Goal: Book appointment/travel/reservation

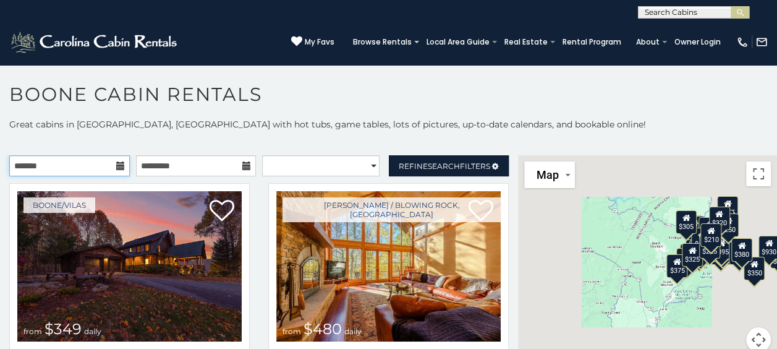
click at [117, 171] on input "text" at bounding box center [69, 165] width 121 height 21
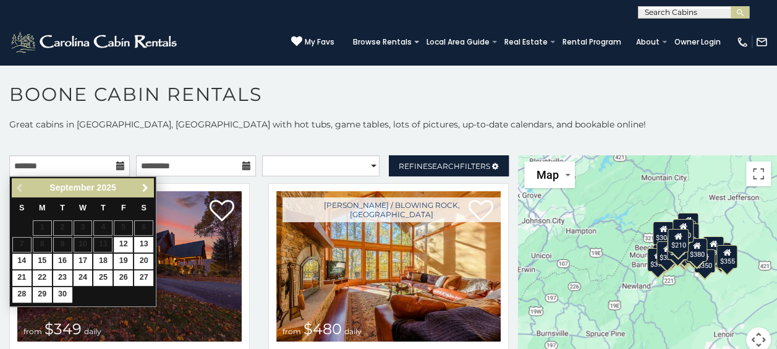
click at [147, 189] on span "Next" at bounding box center [145, 188] width 10 height 10
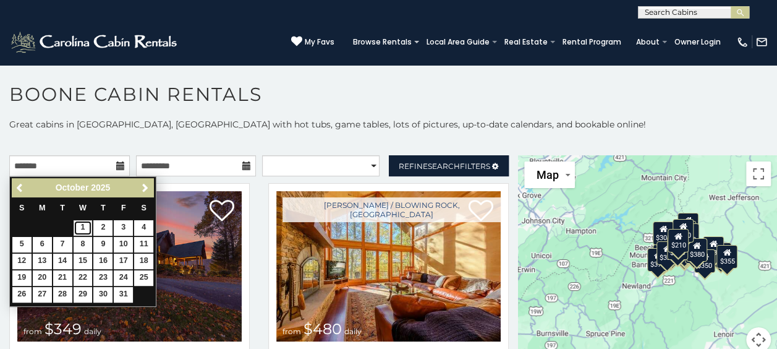
click at [79, 223] on link "1" at bounding box center [83, 227] width 19 height 15
type input "**********"
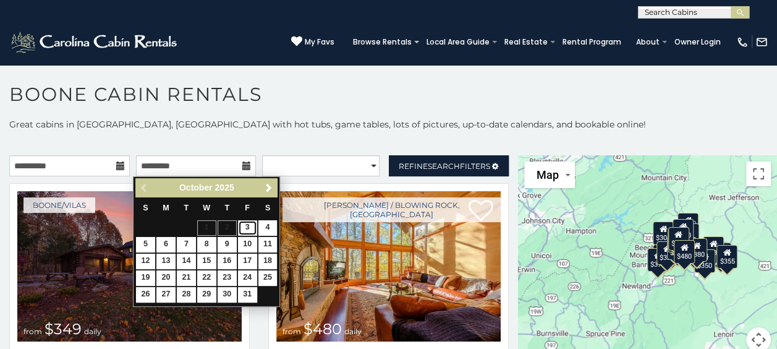
click at [250, 227] on link "3" at bounding box center [247, 227] width 19 height 15
type input "**********"
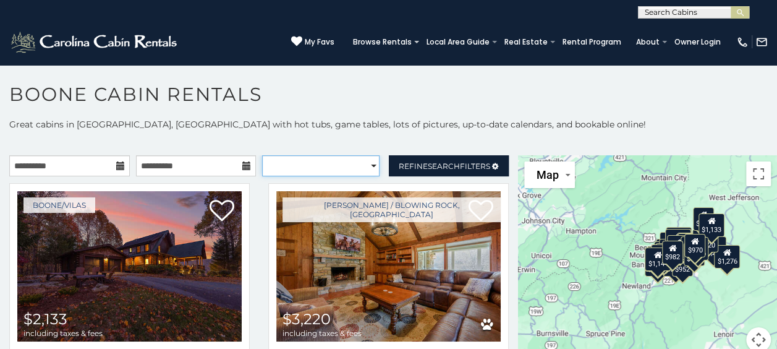
click at [359, 168] on select "**********" at bounding box center [320, 165] width 117 height 21
click at [349, 125] on p "Great cabins in Boone, NC with hot tubs, game tables, lots of pictures, up-to-d…" at bounding box center [388, 124] width 777 height 12
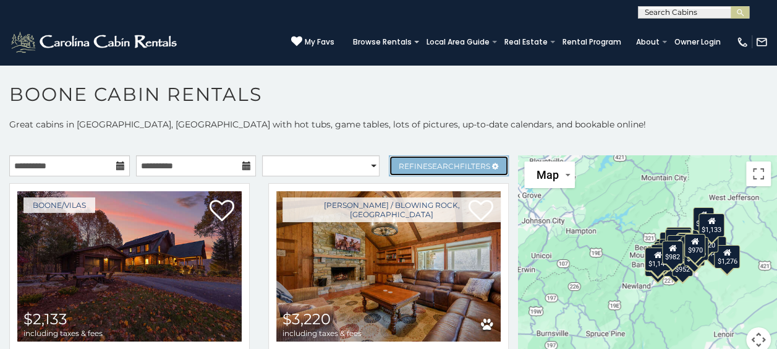
click at [435, 159] on link "Refine Search Filters" at bounding box center [449, 165] width 121 height 21
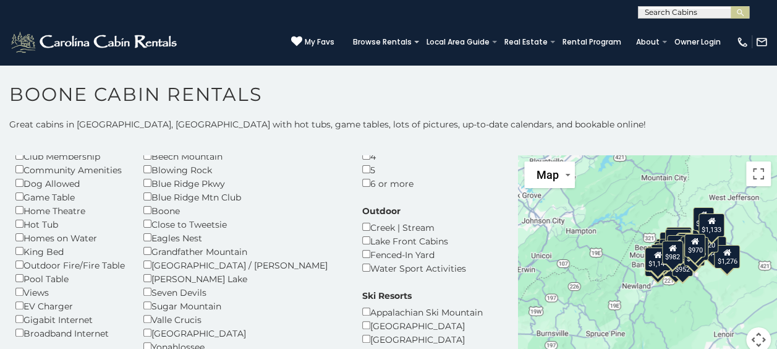
scroll to position [95, 0]
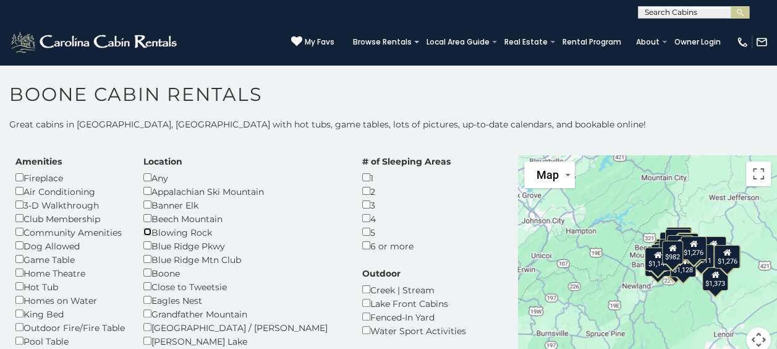
scroll to position [30, 0]
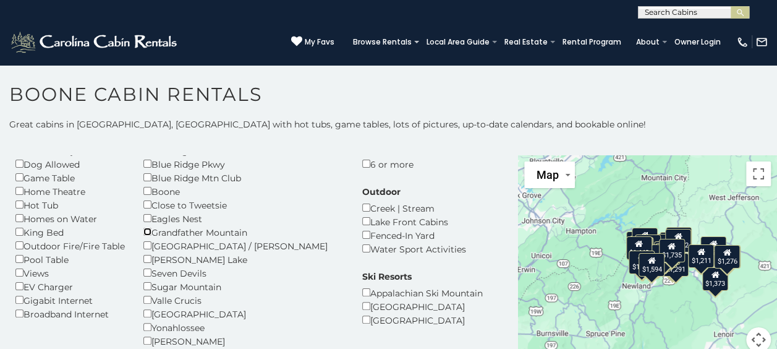
scroll to position [111, 0]
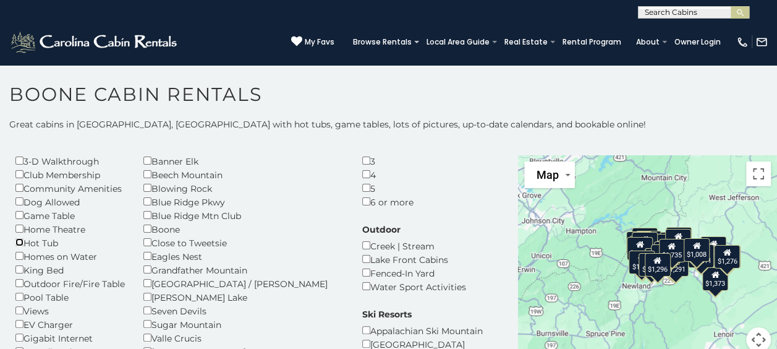
scroll to position [99, 0]
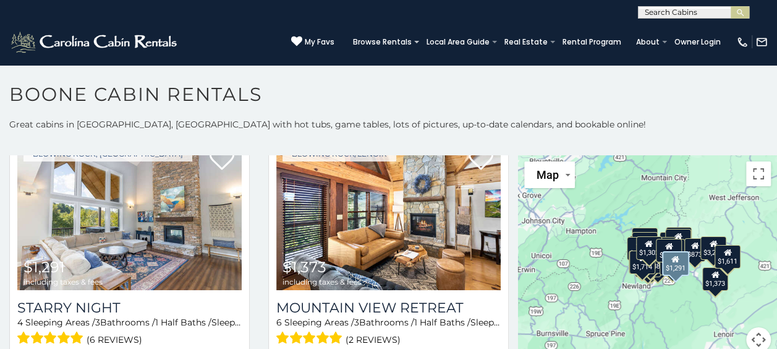
scroll to position [1855, 0]
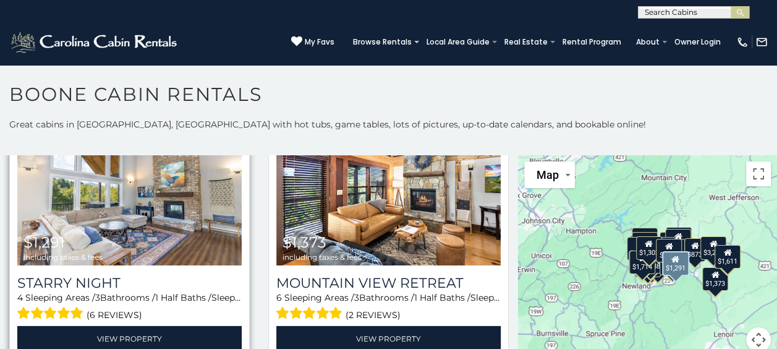
click at [113, 204] on img at bounding box center [129, 190] width 224 height 150
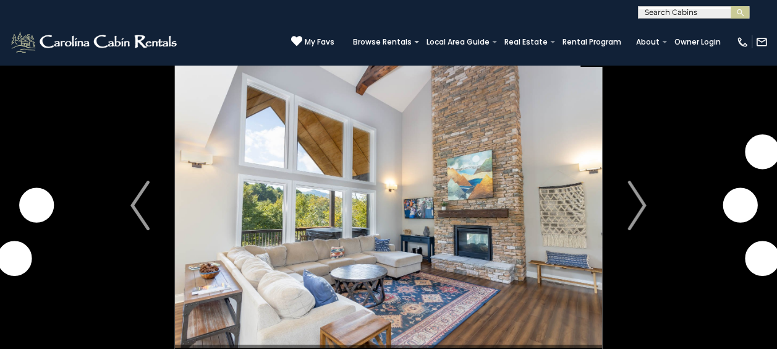
scroll to position [25, 0]
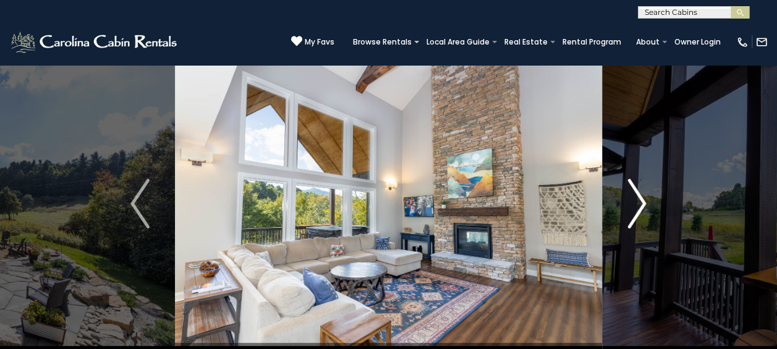
click at [640, 210] on img "Next" at bounding box center [636, 203] width 19 height 49
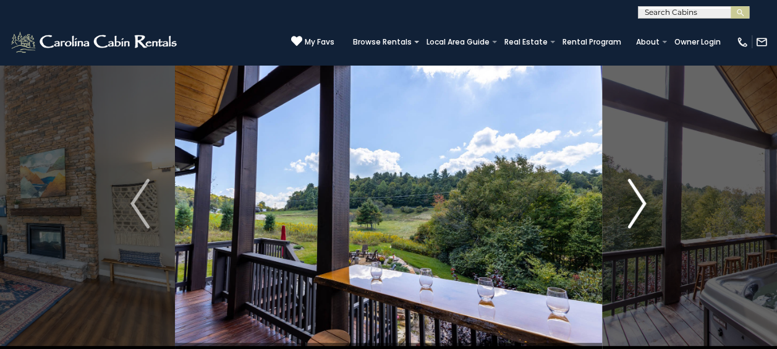
click at [640, 210] on img "Next" at bounding box center [636, 203] width 19 height 49
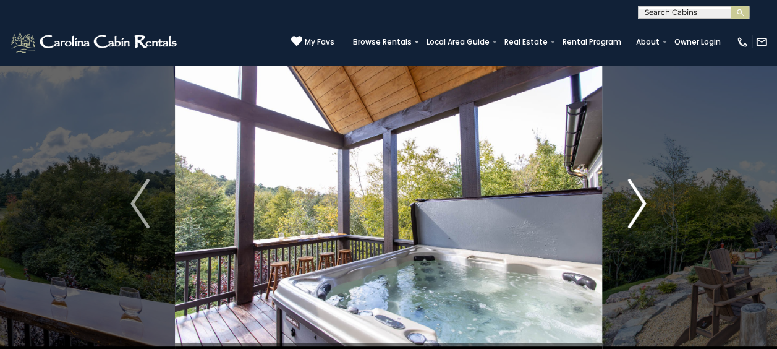
click at [640, 210] on img "Next" at bounding box center [636, 203] width 19 height 49
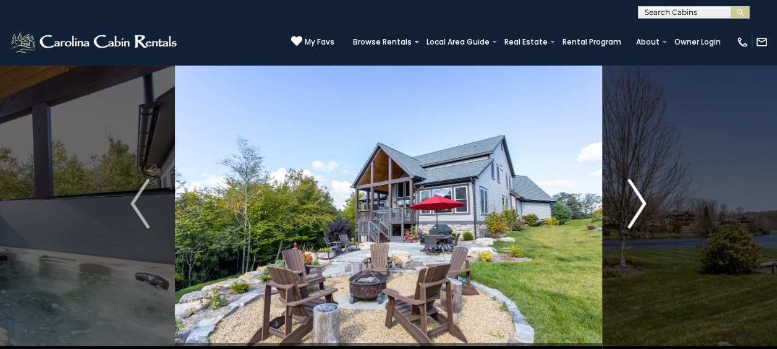
click at [640, 210] on img "Next" at bounding box center [636, 203] width 19 height 49
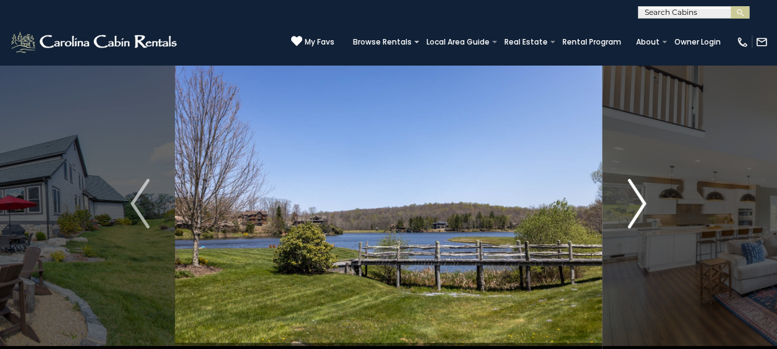
click at [640, 210] on img "Next" at bounding box center [636, 203] width 19 height 49
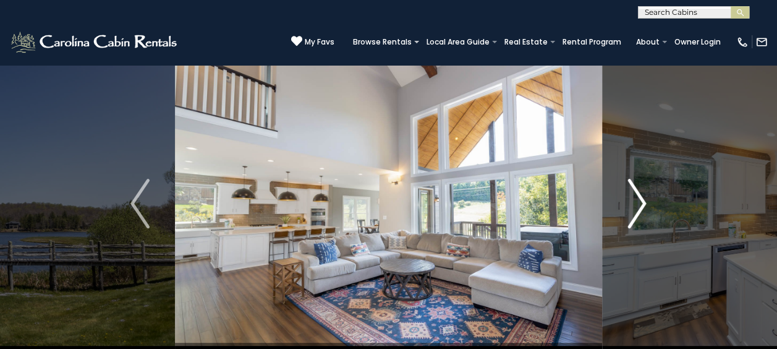
click at [640, 210] on img "Next" at bounding box center [636, 203] width 19 height 49
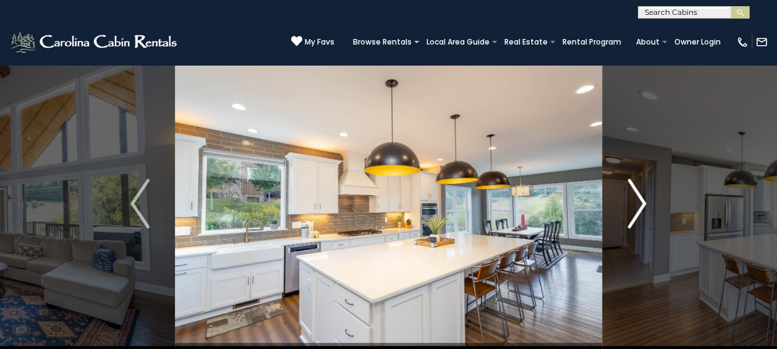
click at [640, 210] on img "Next" at bounding box center [636, 203] width 19 height 49
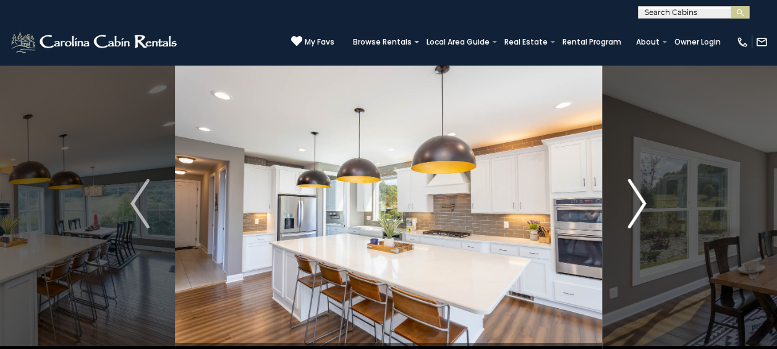
click at [640, 210] on img "Next" at bounding box center [636, 203] width 19 height 49
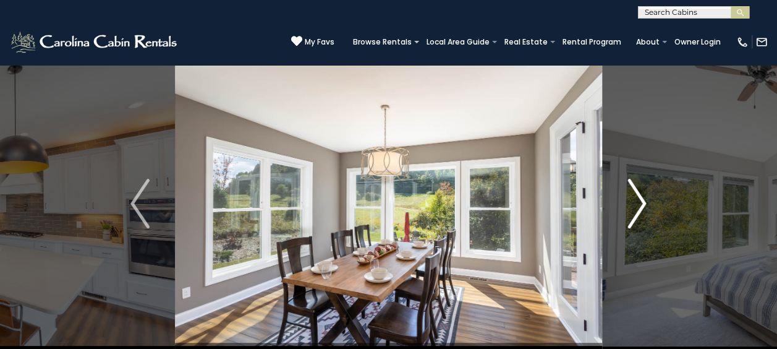
click at [640, 210] on img "Next" at bounding box center [636, 203] width 19 height 49
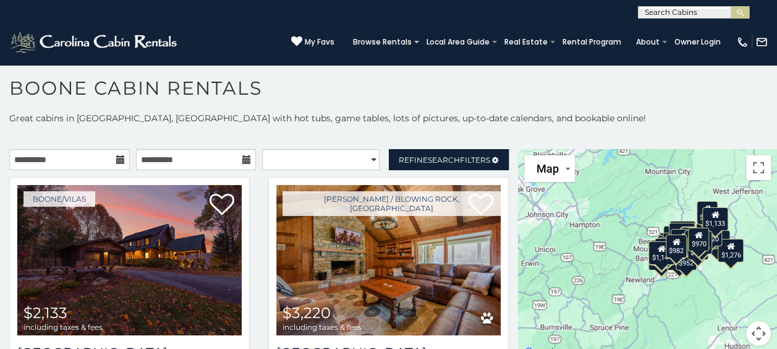
scroll to position [6, 0]
click at [0, 227] on html "**********" at bounding box center [388, 171] width 777 height 355
click at [4, 292] on div "Boone/Vilas $2,133 including taxes & fees Diamond Creek Lodge 5 Sleeping Areas …" at bounding box center [129, 307] width 259 height 260
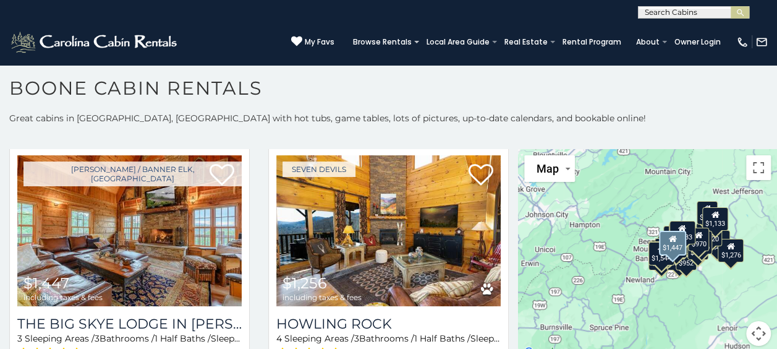
scroll to position [272, 0]
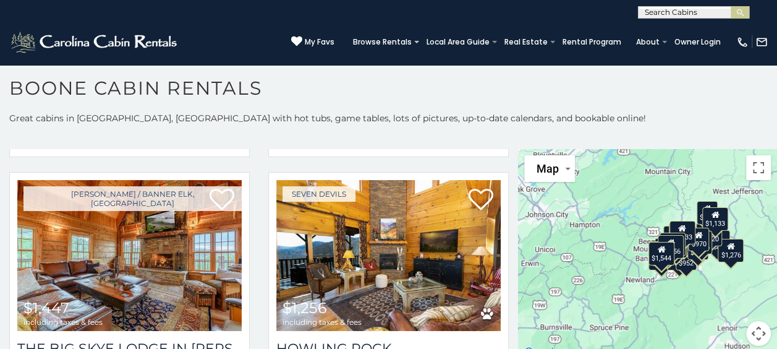
click at [708, 289] on div "$2,133 $3,220 $1,447 $1,256 $1,544 $1,775 $1,276 $1,072 $1,735 $1,296 $1,291 $1…" at bounding box center [647, 254] width 259 height 211
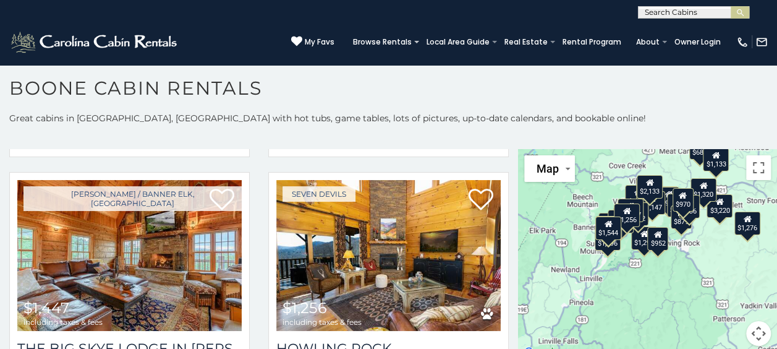
click at [708, 289] on div "$2,133 $3,220 $1,447 $1,256 $1,544 $1,775 $1,276 $1,072 $1,735 $1,296 $1,291 $1…" at bounding box center [647, 254] width 259 height 211
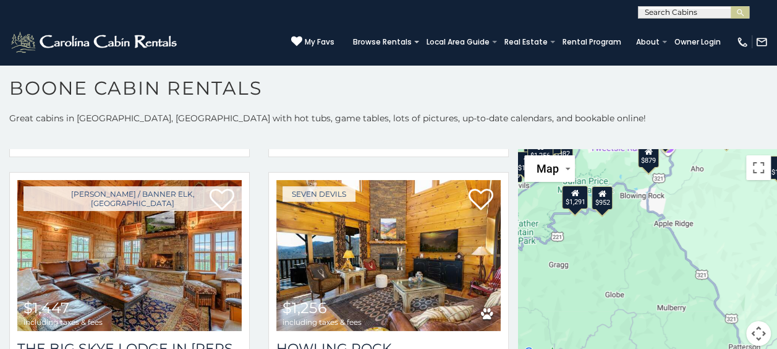
click at [708, 289] on div "$2,133 $3,220 $1,447 $1,256 $1,544 $1,775 $1,276 $1,072 $1,735 $1,296 $1,291 $1…" at bounding box center [647, 254] width 259 height 211
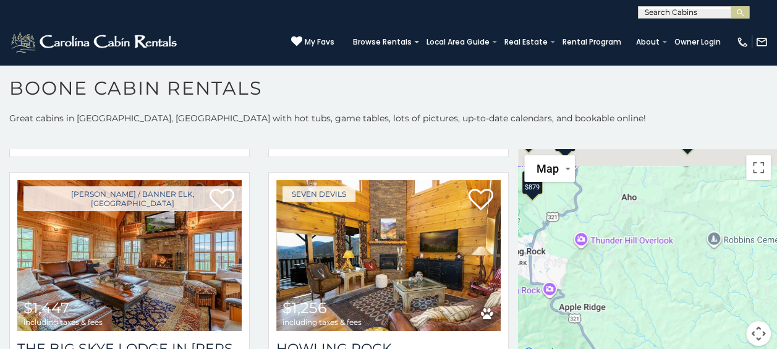
drag, startPoint x: 652, startPoint y: 198, endPoint x: 600, endPoint y: 351, distance: 161.3
click at [600, 348] on html "**********" at bounding box center [388, 171] width 777 height 355
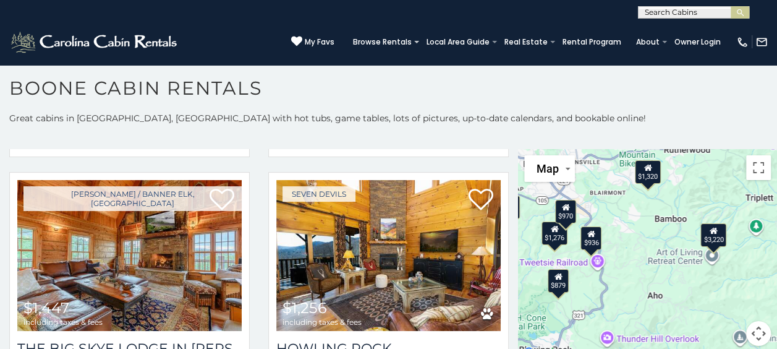
drag, startPoint x: 650, startPoint y: 231, endPoint x: 679, endPoint y: 308, distance: 81.8
click at [679, 308] on div "$2,133 $3,220 $1,447 $1,256 $1,544 $1,775 $1,276 $1,072 $1,735 $1,296 $1,291 $1…" at bounding box center [647, 254] width 259 height 211
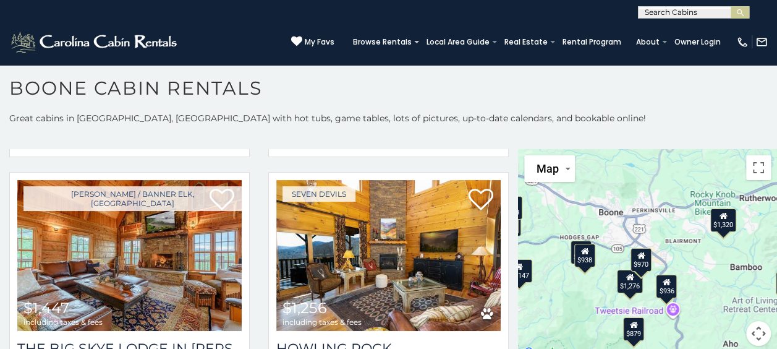
drag, startPoint x: 641, startPoint y: 223, endPoint x: 718, endPoint y: 271, distance: 91.1
click at [718, 271] on div "$2,133 $3,220 $1,447 $1,256 $1,544 $1,775 $1,276 $1,072 $1,735 $1,296 $1,291 $1…" at bounding box center [647, 254] width 259 height 211
click at [720, 229] on div "$1,320" at bounding box center [723, 219] width 26 height 23
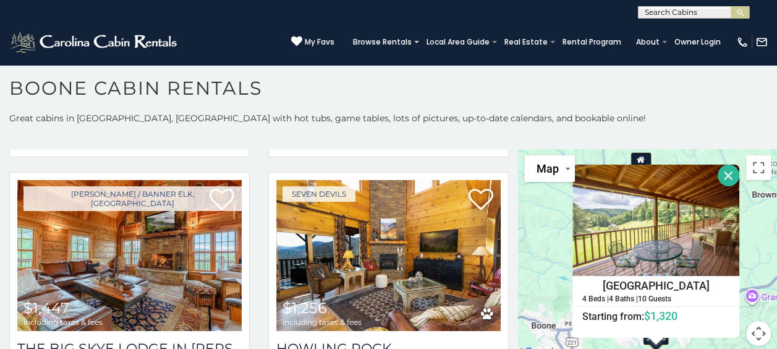
click at [723, 174] on button "Close" at bounding box center [729, 175] width 22 height 22
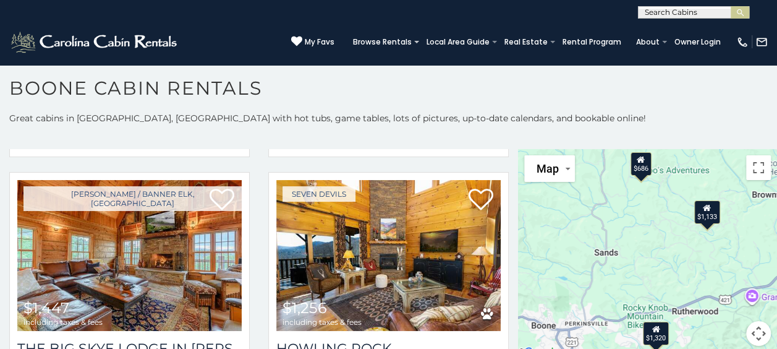
click at [700, 215] on div "$1,133" at bounding box center [707, 211] width 26 height 23
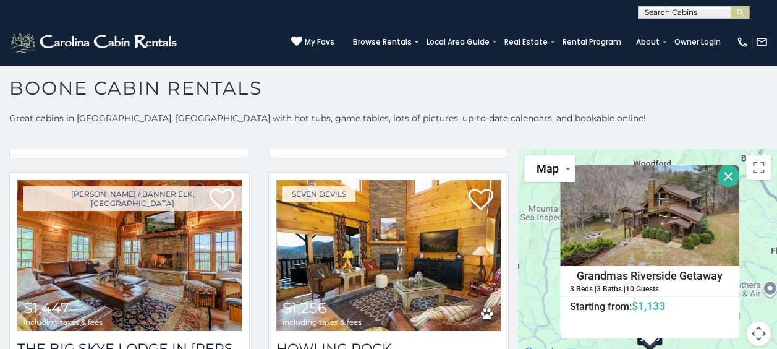
click at [723, 172] on button "Close" at bounding box center [729, 176] width 22 height 22
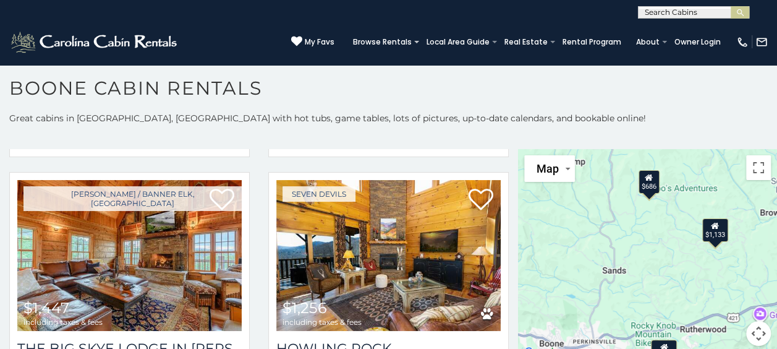
drag, startPoint x: 634, startPoint y: 286, endPoint x: 702, endPoint y: 174, distance: 130.7
click at [702, 174] on div "$2,133 $3,220 $1,447 $1,256 $1,544 $1,775 $1,276 $1,072 $1,735 $1,296 $1,291 $1…" at bounding box center [647, 254] width 259 height 211
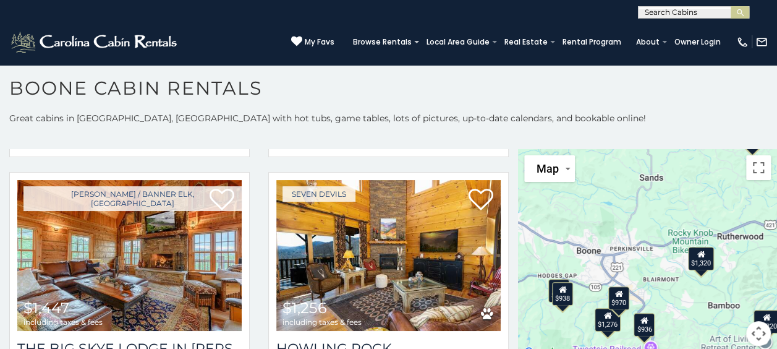
drag, startPoint x: 637, startPoint y: 282, endPoint x: 671, endPoint y: 193, distance: 95.3
click at [671, 193] on div "$2,133 $3,220 $1,447 $1,256 $1,544 $1,775 $1,276 $1,072 $1,735 $1,296 $1,291 $1…" at bounding box center [647, 254] width 259 height 211
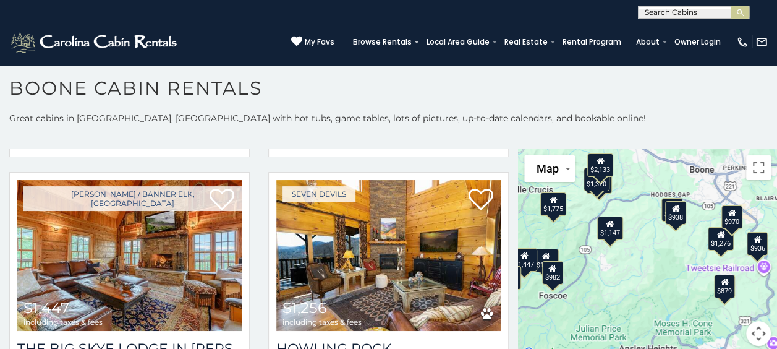
drag, startPoint x: 572, startPoint y: 271, endPoint x: 697, endPoint y: 187, distance: 150.5
click at [697, 187] on div "$2,133 $3,220 $1,447 $1,256 $1,544 $1,775 $1,276 $1,072 $1,735 $1,296 $1,291 $1…" at bounding box center [647, 254] width 259 height 211
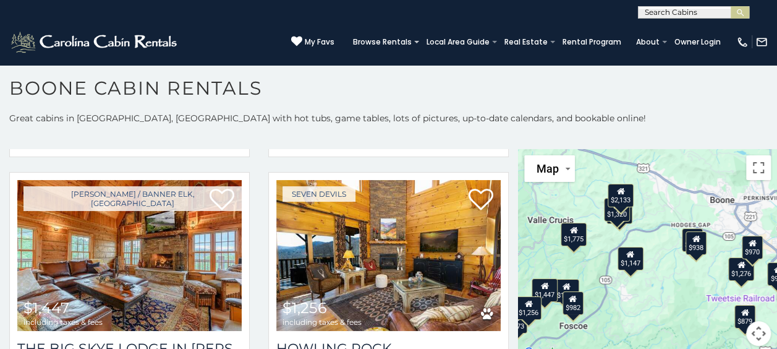
drag, startPoint x: 619, startPoint y: 275, endPoint x: 647, endPoint y: 314, distance: 48.2
click at [647, 314] on div "$2,133 $3,220 $1,447 $1,256 $1,544 $1,775 $1,276 $1,072 $1,735 $1,296 $1,291 $1…" at bounding box center [647, 254] width 259 height 211
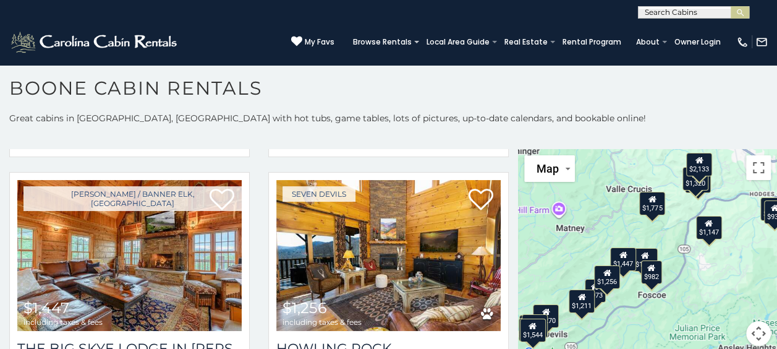
drag, startPoint x: 647, startPoint y: 314, endPoint x: 727, endPoint y: 283, distance: 85.5
click at [727, 283] on div "$2,133 $3,220 $1,447 $1,256 $1,544 $1,775 $1,276 $1,072 $1,735 $1,296 $1,291 $1…" at bounding box center [647, 254] width 259 height 211
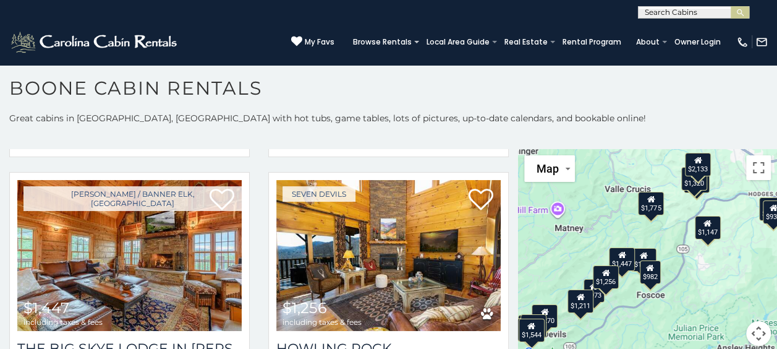
click at [714, 297] on div "$2,133 $3,220 $1,447 $1,256 $1,544 $1,775 $1,276 $1,072 $1,735 $1,296 $1,291 $1…" at bounding box center [647, 254] width 259 height 211
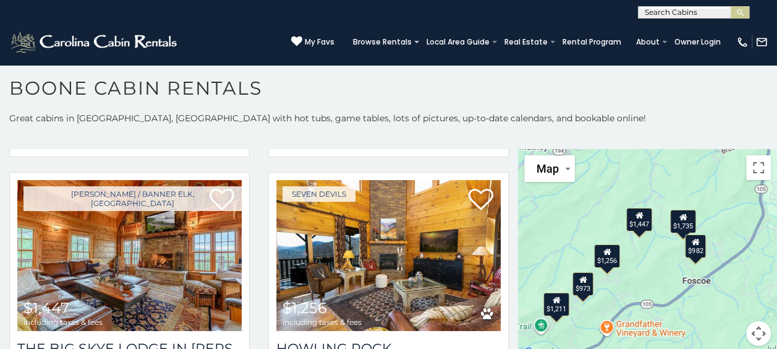
drag, startPoint x: 628, startPoint y: 229, endPoint x: 752, endPoint y: 219, distance: 124.7
click at [752, 219] on div "$2,133 $3,220 $1,447 $1,256 $1,544 $1,775 $1,276 $1,072 $1,735 $1,296 $1,291 $1…" at bounding box center [647, 254] width 259 height 211
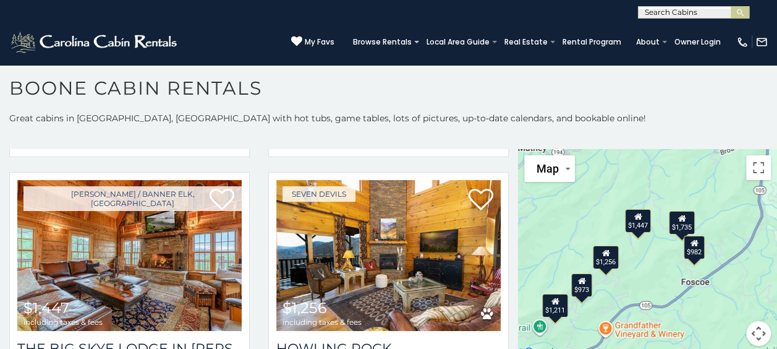
click at [632, 225] on div "$1,447" at bounding box center [637, 220] width 26 height 23
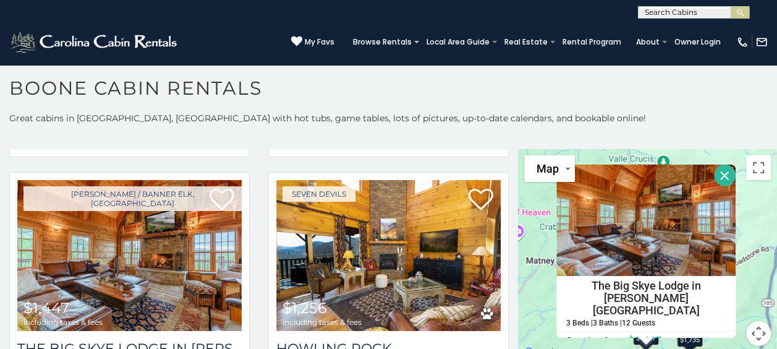
click at [721, 175] on button "Close" at bounding box center [725, 175] width 22 height 22
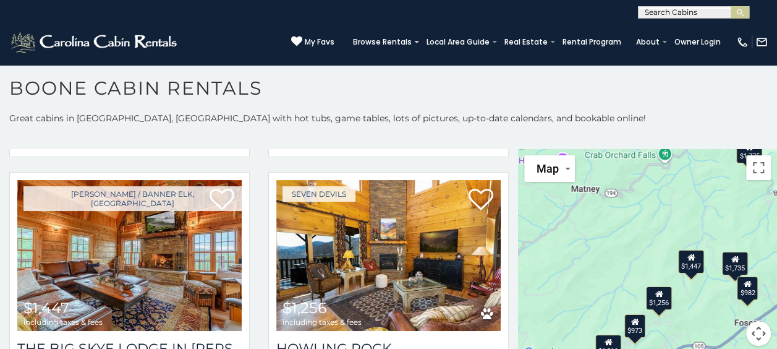
drag, startPoint x: 618, startPoint y: 267, endPoint x: 668, endPoint y: 187, distance: 94.5
click at [668, 187] on div "$2,133 $3,220 $1,447 $1,256 $1,544 $1,775 $1,276 $1,072 $1,735 $1,296 $1,291 $1…" at bounding box center [647, 254] width 259 height 211
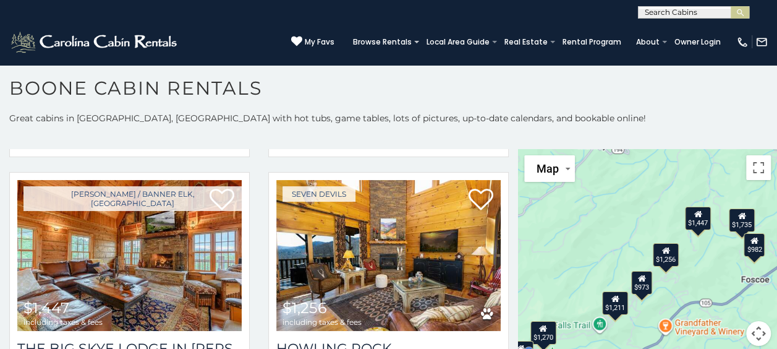
drag, startPoint x: 645, startPoint y: 266, endPoint x: 652, endPoint y: 215, distance: 51.1
click at [652, 215] on div "$2,133 $3,220 $1,447 $1,256 $1,544 $1,775 $1,276 $1,072 $1,735 $1,296 $1,291 $1…" at bounding box center [647, 254] width 259 height 211
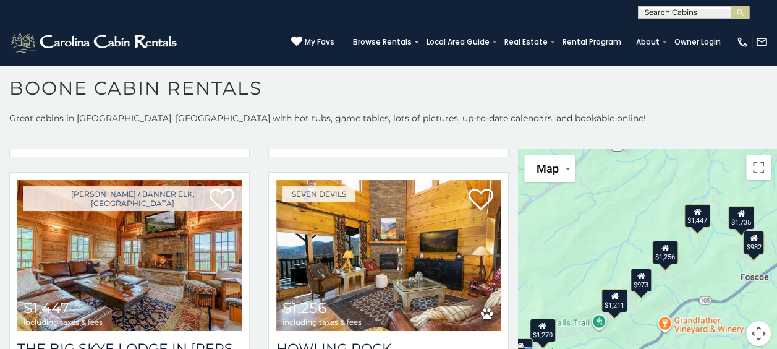
click at [607, 307] on div "$1,211" at bounding box center [614, 300] width 26 height 23
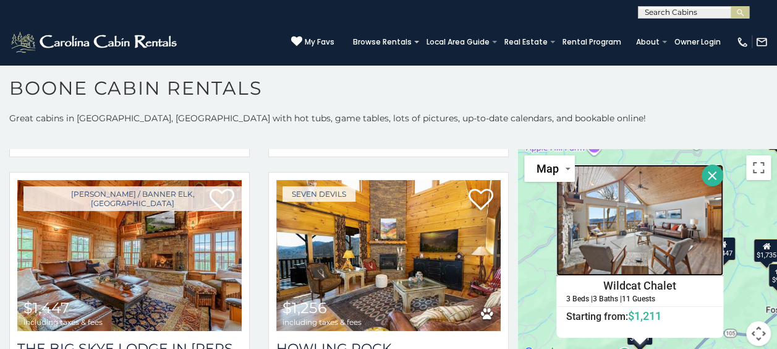
click at [629, 247] on img at bounding box center [639, 219] width 167 height 111
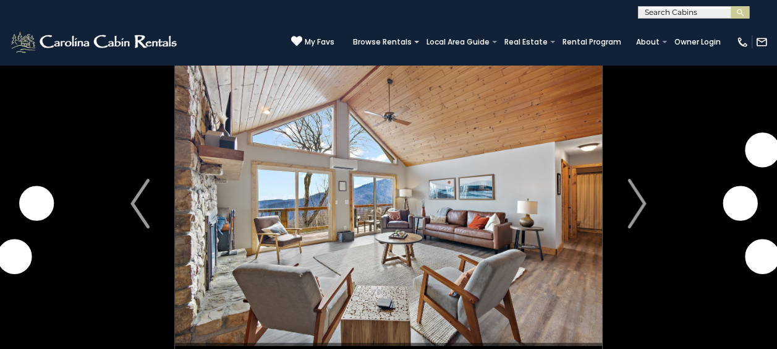
scroll to position [49, 0]
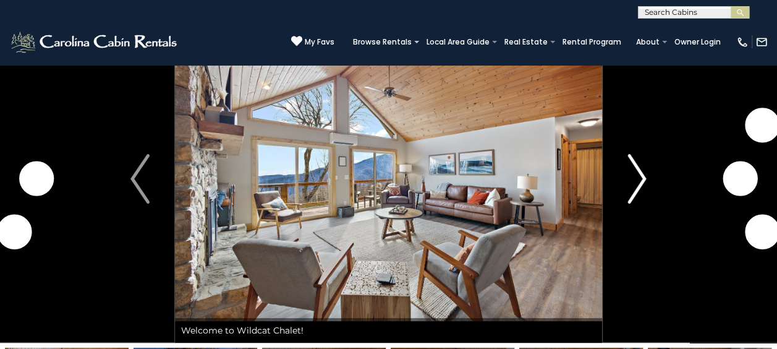
click at [649, 177] on button "Next" at bounding box center [636, 179] width 69 height 328
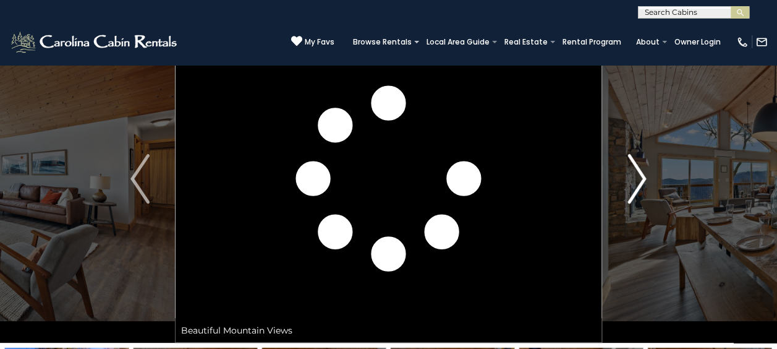
click at [648, 178] on button "Next" at bounding box center [636, 179] width 69 height 328
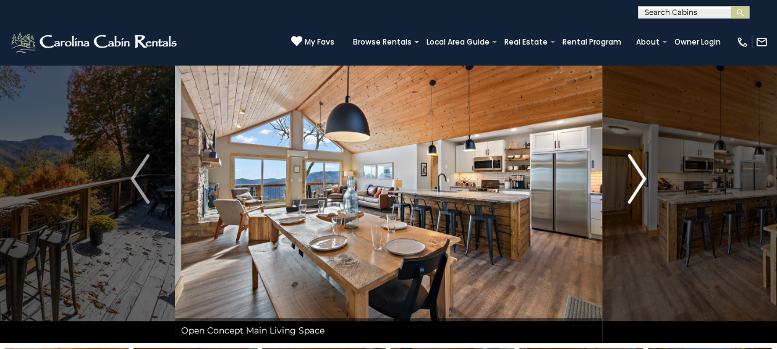
click at [640, 180] on img "Next" at bounding box center [636, 178] width 19 height 49
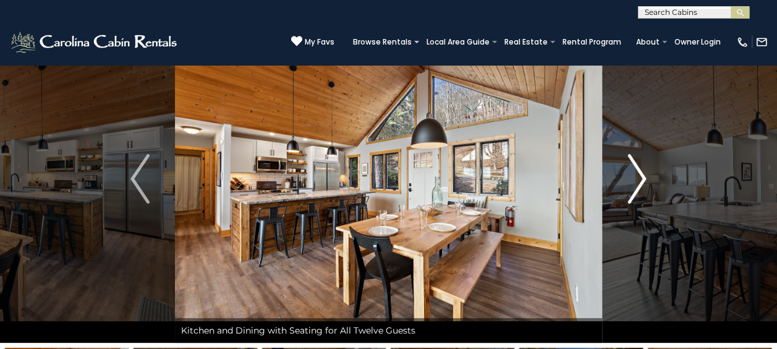
click at [640, 180] on img "Next" at bounding box center [636, 178] width 19 height 49
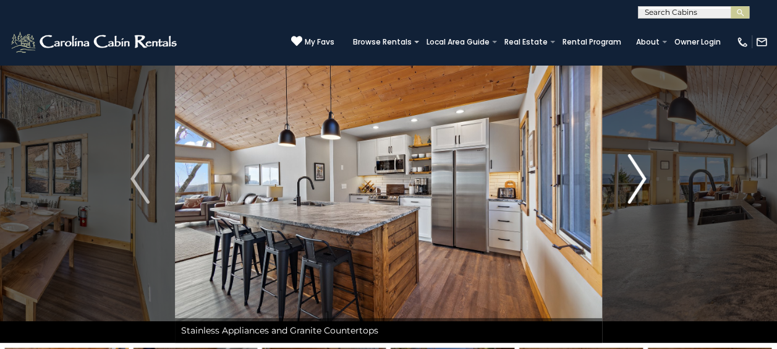
click at [640, 180] on img "Next" at bounding box center [636, 178] width 19 height 49
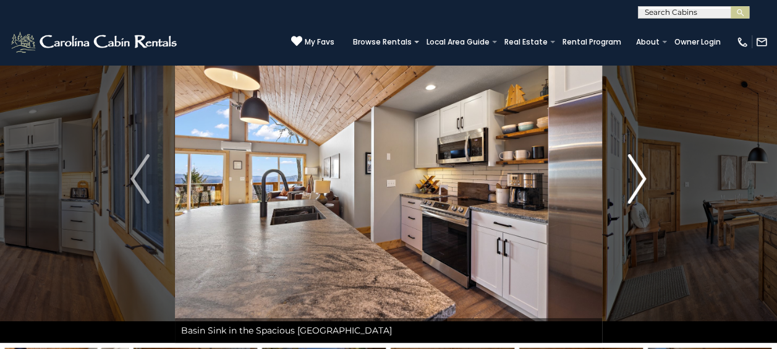
click at [640, 180] on img "Next" at bounding box center [636, 178] width 19 height 49
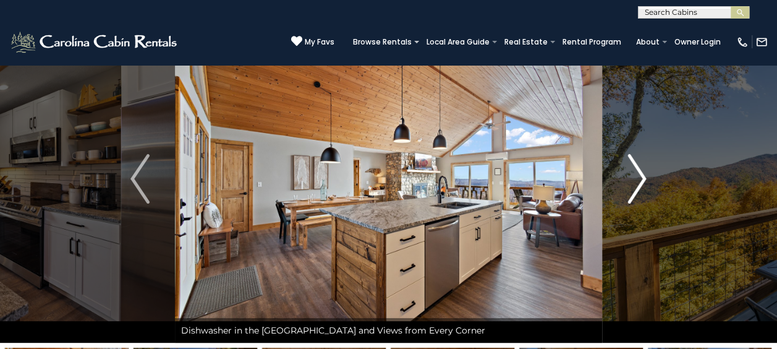
click at [640, 180] on img "Next" at bounding box center [636, 178] width 19 height 49
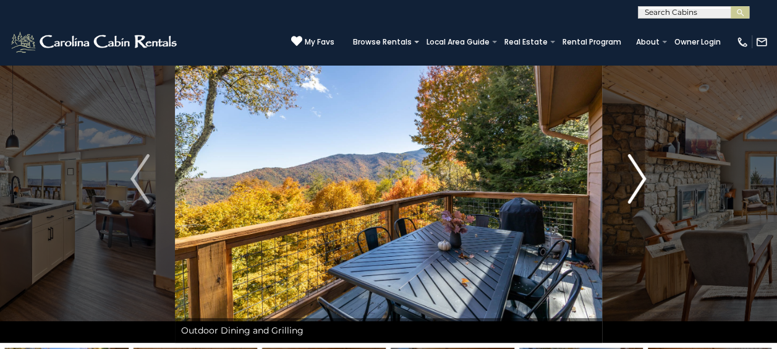
click at [640, 180] on img "Next" at bounding box center [636, 178] width 19 height 49
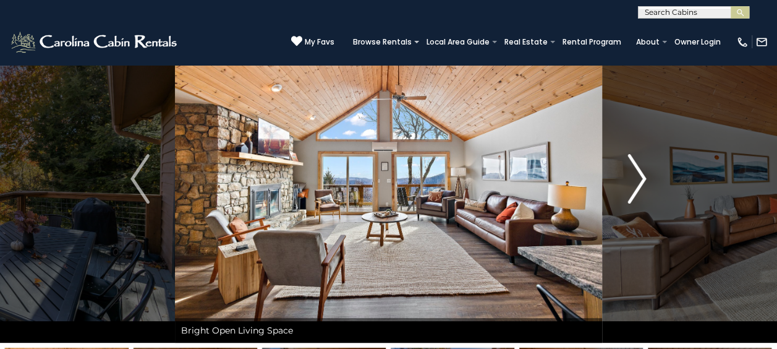
click at [640, 180] on img "Next" at bounding box center [636, 178] width 19 height 49
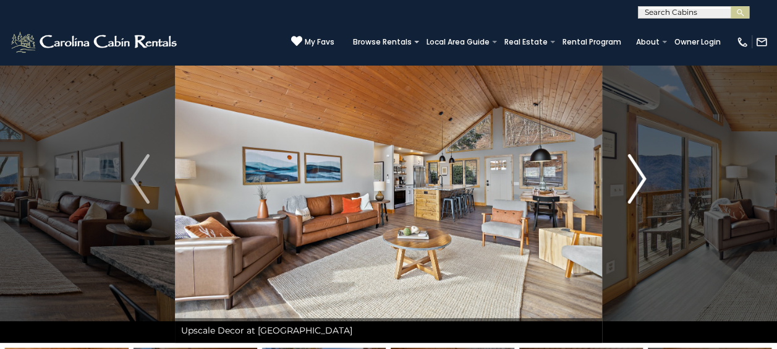
click at [640, 180] on img "Next" at bounding box center [636, 178] width 19 height 49
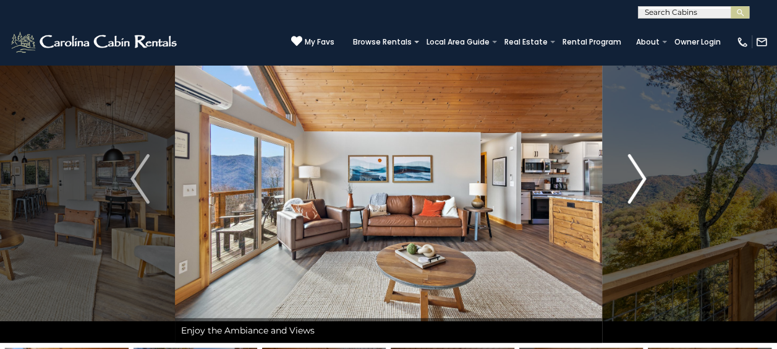
click at [640, 180] on img "Next" at bounding box center [636, 178] width 19 height 49
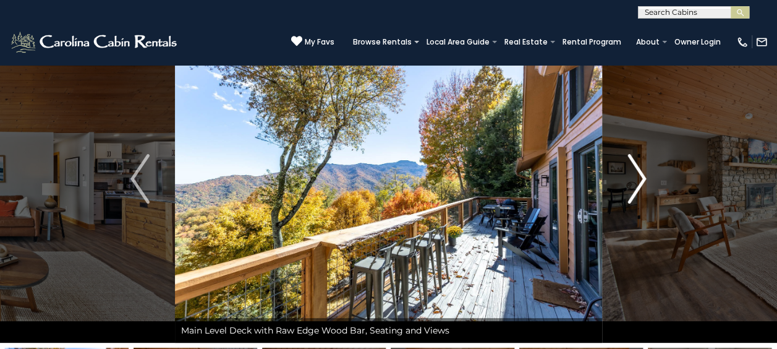
click at [640, 180] on img "Next" at bounding box center [636, 178] width 19 height 49
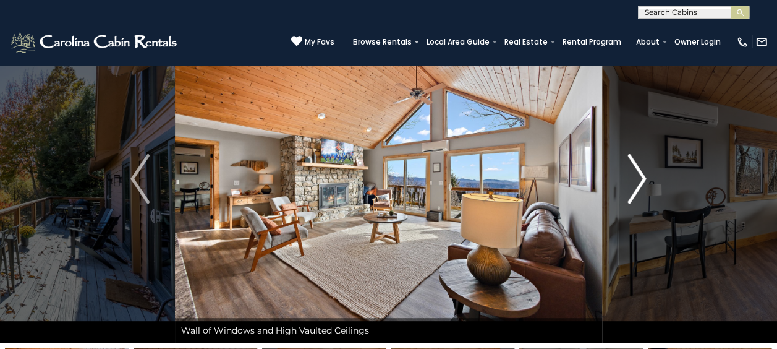
click at [640, 180] on img "Next" at bounding box center [636, 178] width 19 height 49
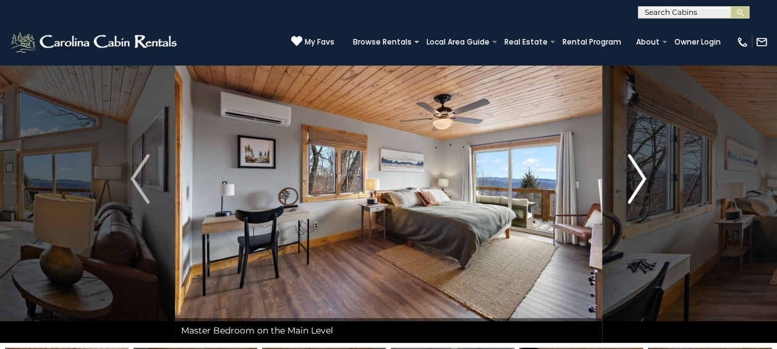
click at [640, 180] on img "Next" at bounding box center [636, 178] width 19 height 49
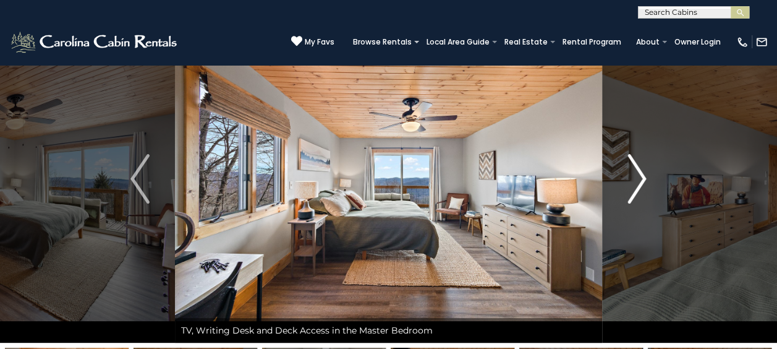
click at [640, 180] on img "Next" at bounding box center [636, 178] width 19 height 49
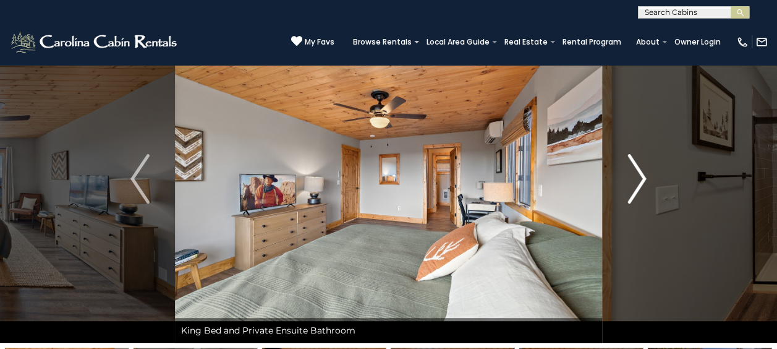
click at [640, 180] on img "Next" at bounding box center [636, 178] width 19 height 49
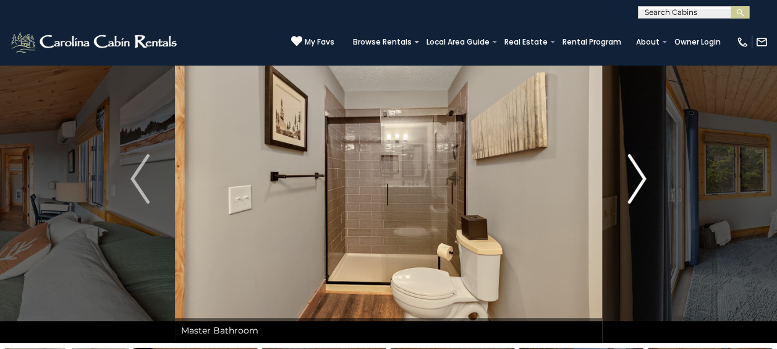
click at [640, 180] on img "Next" at bounding box center [636, 178] width 19 height 49
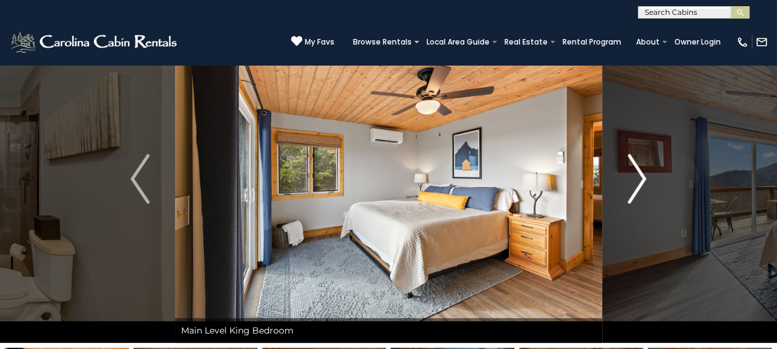
click at [640, 180] on img "Next" at bounding box center [636, 178] width 19 height 49
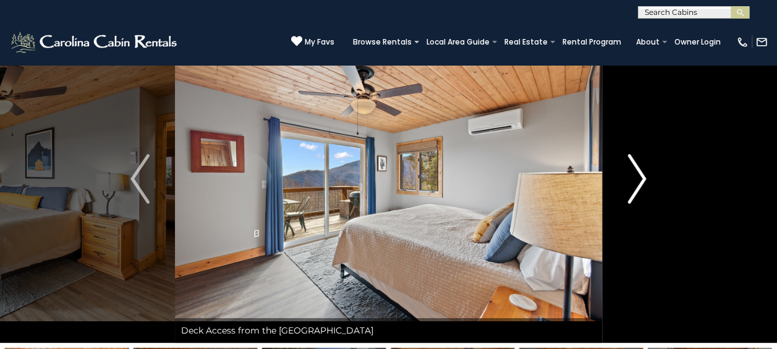
click at [640, 180] on img "Next" at bounding box center [636, 178] width 19 height 49
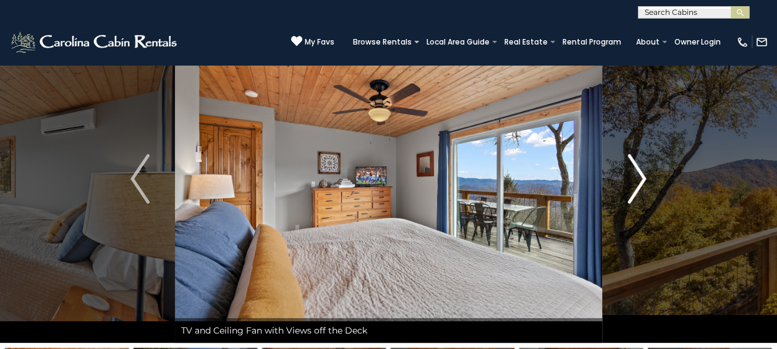
click at [640, 180] on img "Next" at bounding box center [636, 178] width 19 height 49
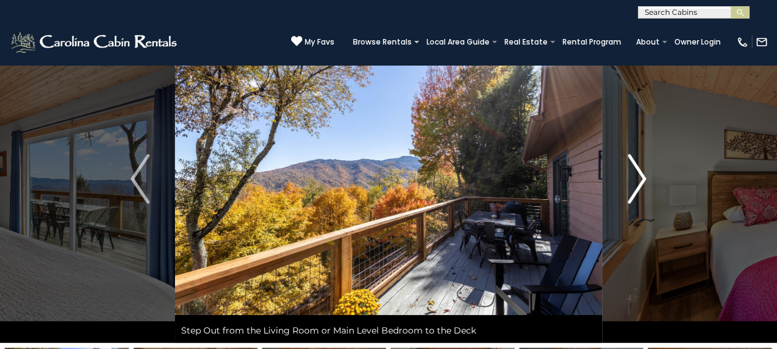
click at [640, 180] on img "Next" at bounding box center [636, 178] width 19 height 49
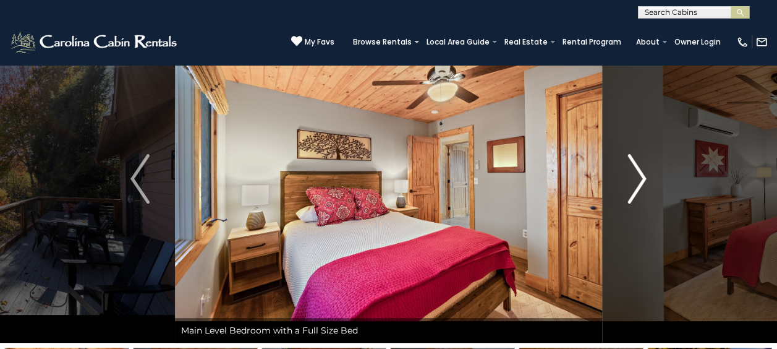
click at [640, 180] on img "Next" at bounding box center [636, 178] width 19 height 49
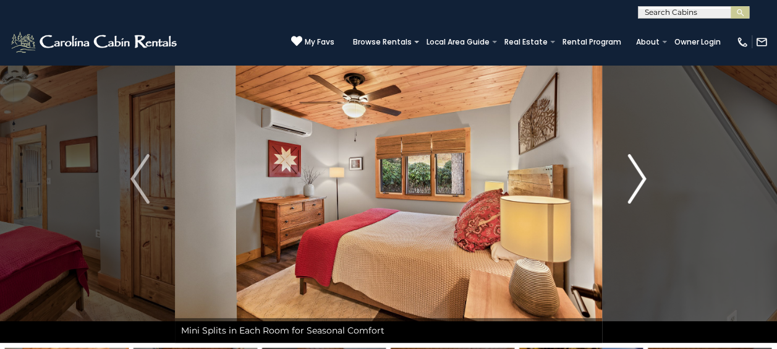
click at [640, 180] on img "Next" at bounding box center [636, 178] width 19 height 49
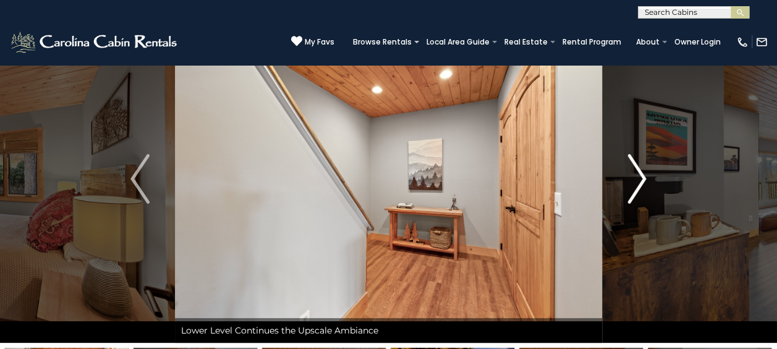
click at [640, 180] on img "Next" at bounding box center [636, 178] width 19 height 49
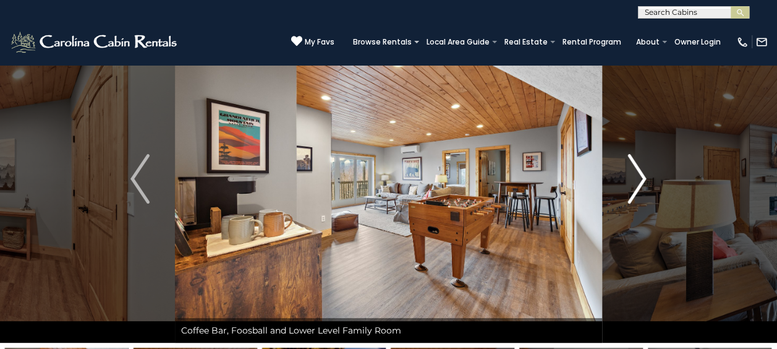
click at [640, 180] on img "Next" at bounding box center [636, 178] width 19 height 49
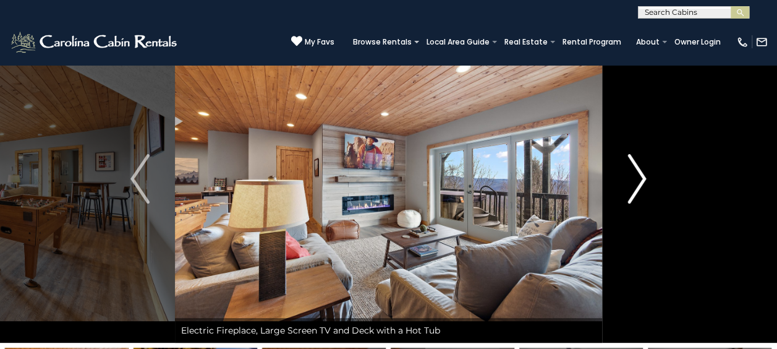
click at [640, 180] on img "Next" at bounding box center [636, 178] width 19 height 49
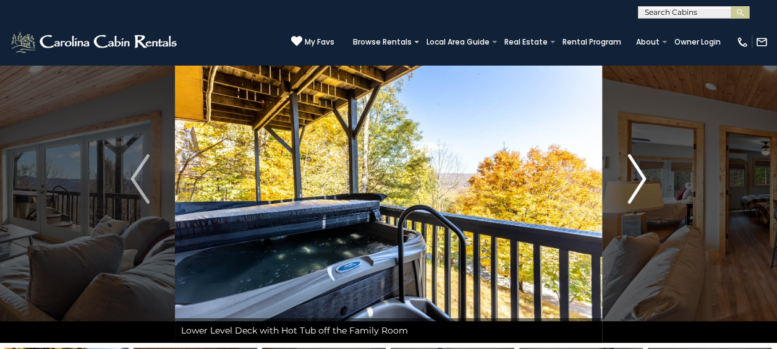
click at [640, 180] on img "Next" at bounding box center [636, 178] width 19 height 49
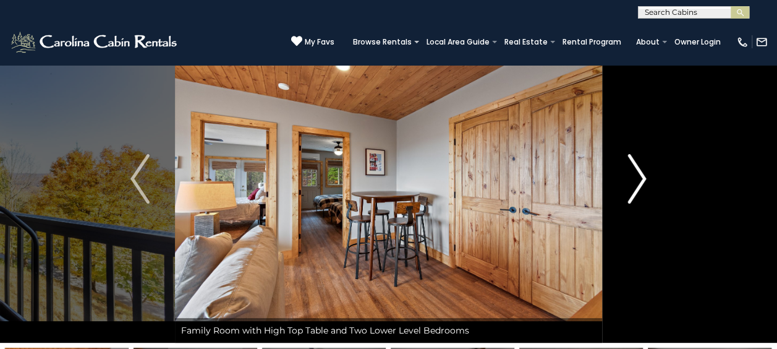
click at [640, 180] on img "Next" at bounding box center [636, 178] width 19 height 49
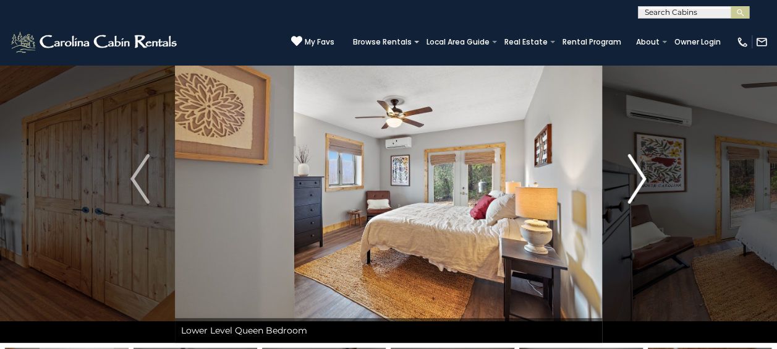
click at [640, 180] on img "Next" at bounding box center [636, 178] width 19 height 49
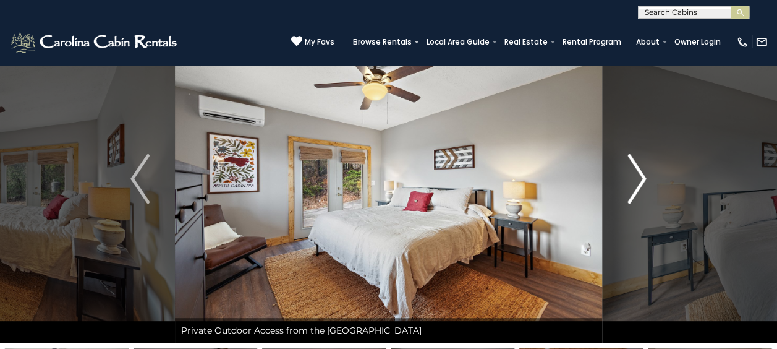
click at [640, 180] on img "Next" at bounding box center [636, 178] width 19 height 49
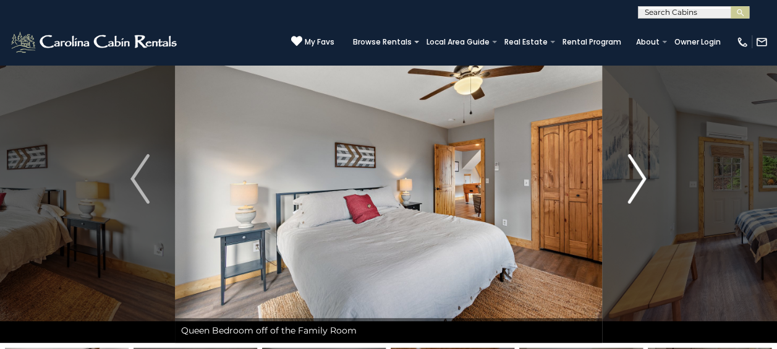
click at [640, 180] on img "Next" at bounding box center [636, 178] width 19 height 49
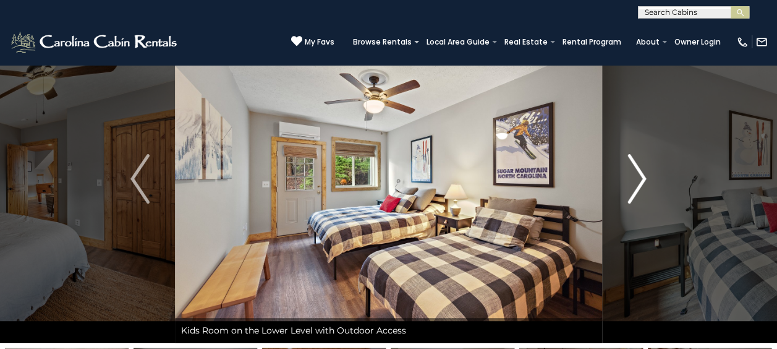
click at [640, 180] on img "Next" at bounding box center [636, 178] width 19 height 49
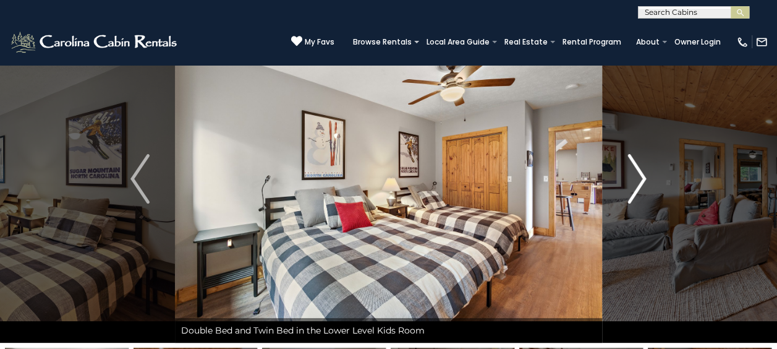
click at [640, 180] on img "Next" at bounding box center [636, 178] width 19 height 49
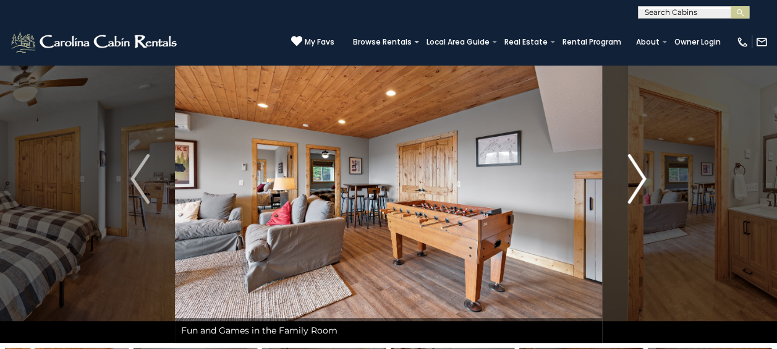
click at [640, 180] on img "Next" at bounding box center [636, 178] width 19 height 49
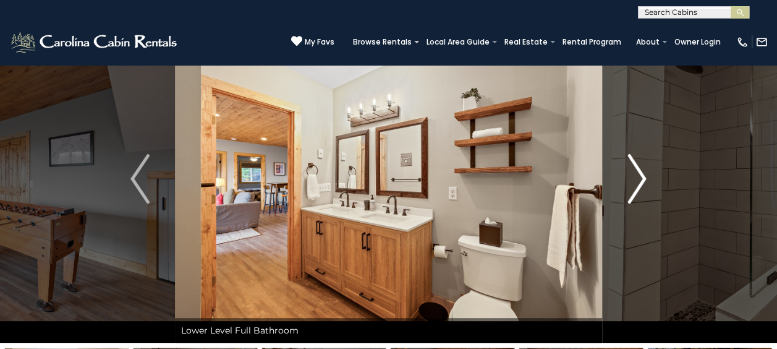
click at [640, 180] on img "Next" at bounding box center [636, 178] width 19 height 49
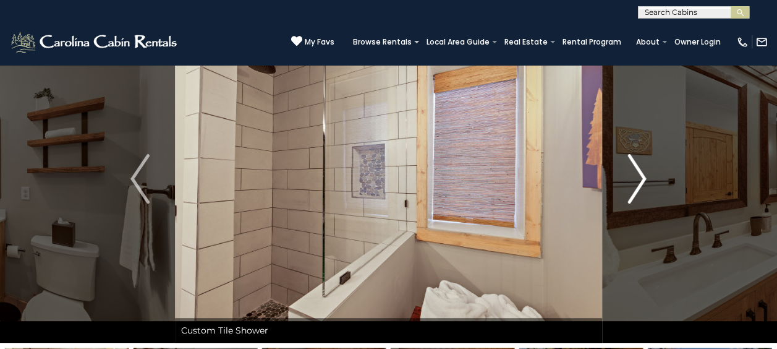
click at [640, 180] on img "Next" at bounding box center [636, 178] width 19 height 49
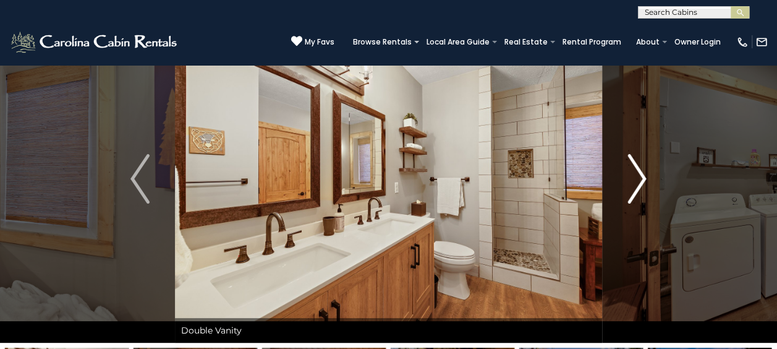
click at [640, 180] on img "Next" at bounding box center [636, 178] width 19 height 49
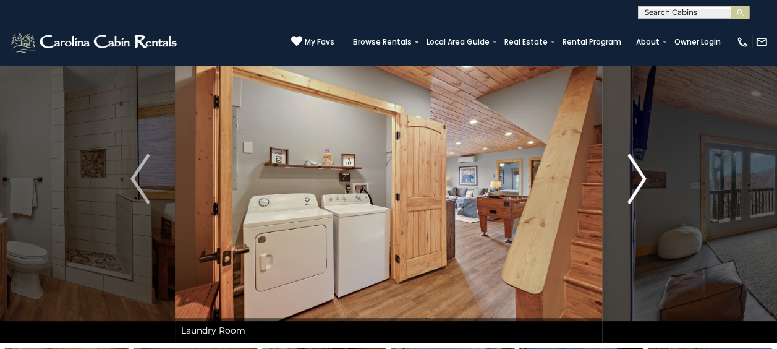
click at [640, 180] on img "Next" at bounding box center [636, 178] width 19 height 49
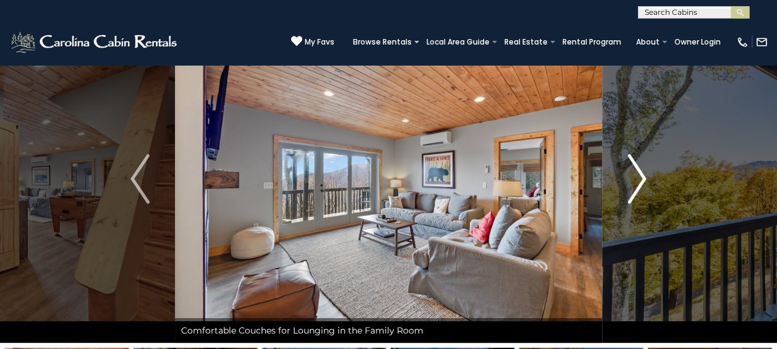
click at [640, 180] on img "Next" at bounding box center [636, 178] width 19 height 49
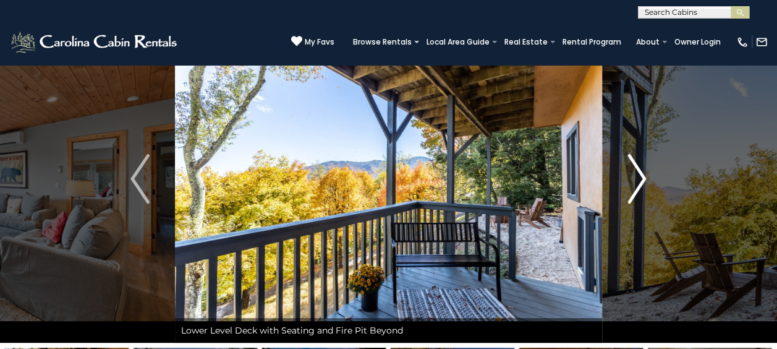
click at [640, 180] on img "Next" at bounding box center [636, 178] width 19 height 49
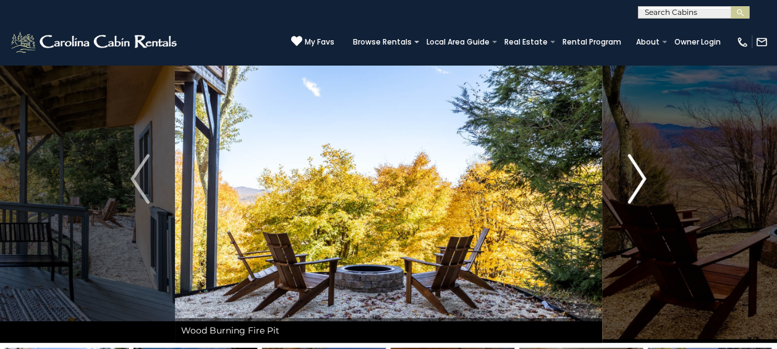
click at [640, 180] on img "Next" at bounding box center [636, 178] width 19 height 49
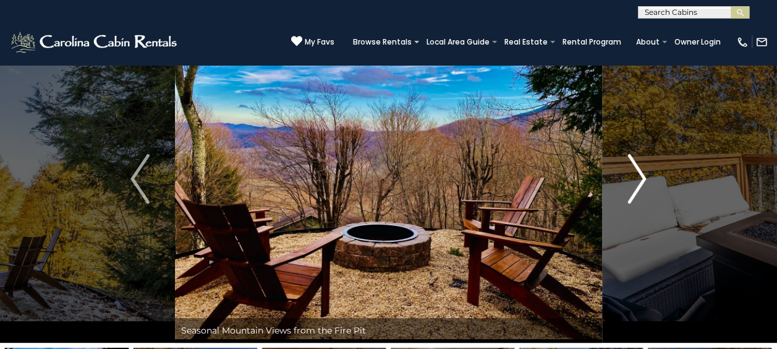
click at [640, 180] on img "Next" at bounding box center [636, 178] width 19 height 49
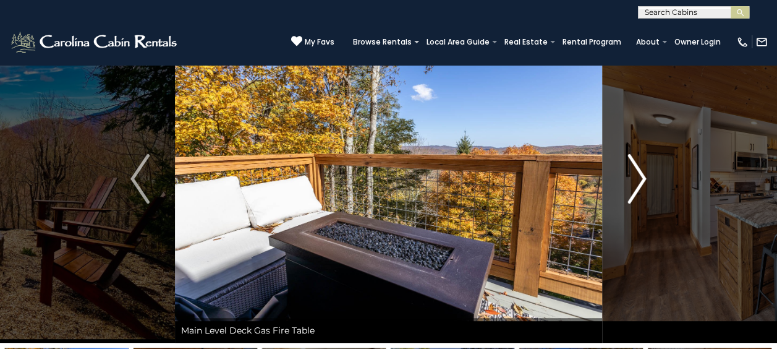
click at [640, 180] on img "Next" at bounding box center [636, 178] width 19 height 49
